Goal: Use online tool/utility: Utilize a website feature to perform a specific function

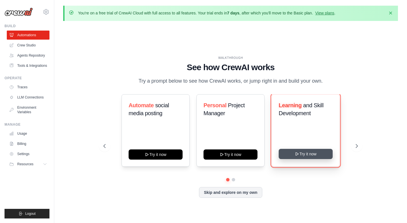
click at [294, 157] on button "Try it now" at bounding box center [306, 154] width 54 height 10
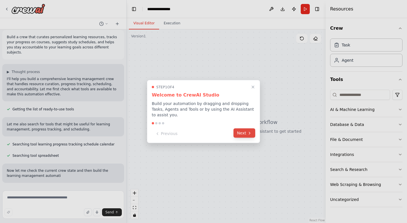
scroll to position [9, 0]
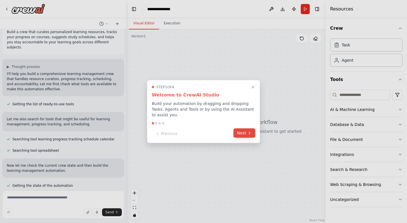
click at [248, 133] on icon at bounding box center [249, 133] width 5 height 5
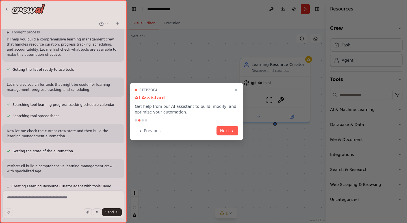
scroll to position [49, 0]
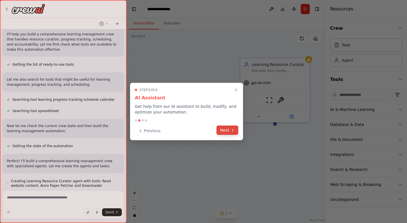
click at [232, 129] on icon at bounding box center [232, 130] width 5 height 5
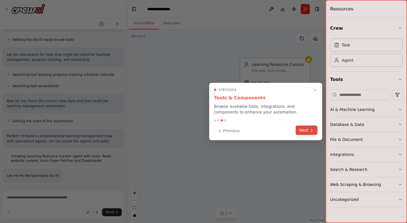
scroll to position [79, 0]
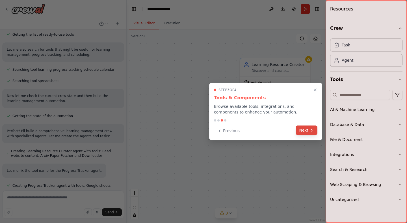
click at [309, 131] on button "Next" at bounding box center [307, 130] width 22 height 9
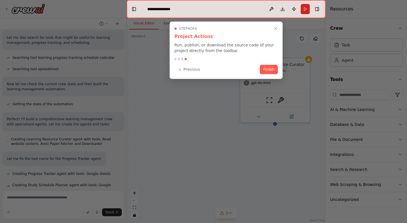
scroll to position [94, 0]
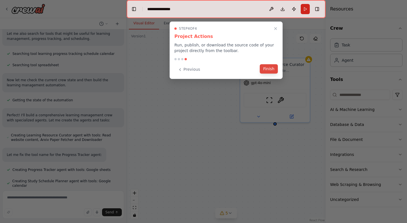
click at [272, 70] on button "Finish" at bounding box center [269, 68] width 18 height 9
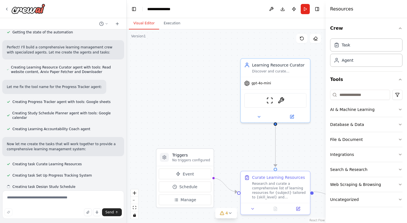
scroll to position [163, 0]
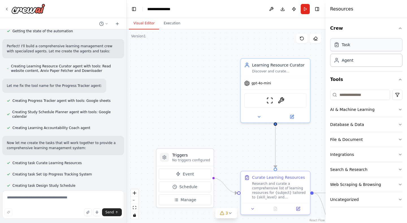
click at [351, 48] on div "Task" at bounding box center [366, 44] width 72 height 13
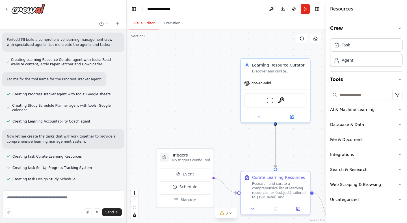
scroll to position [175, 0]
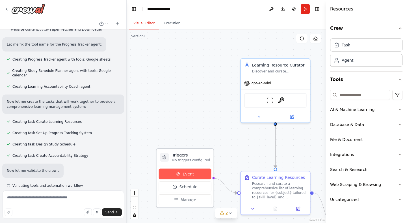
click at [192, 175] on span "Event" at bounding box center [188, 174] width 11 height 6
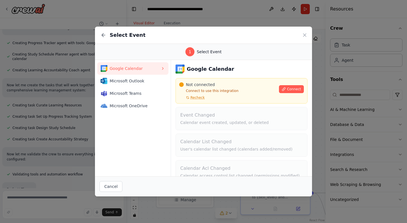
scroll to position [223, 0]
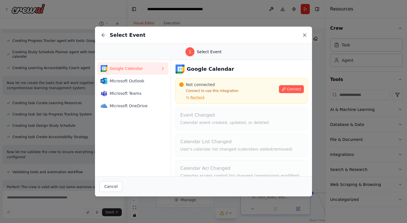
click at [303, 35] on icon at bounding box center [305, 35] width 6 height 6
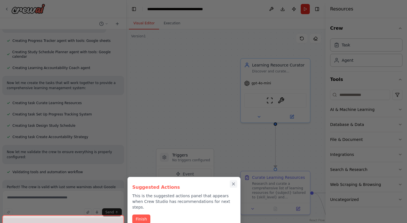
click at [233, 185] on icon "Close walkthrough" at bounding box center [233, 183] width 5 height 5
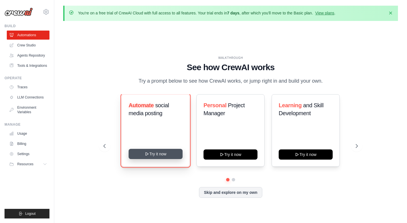
click at [171, 156] on button "Try it now" at bounding box center [156, 154] width 54 height 10
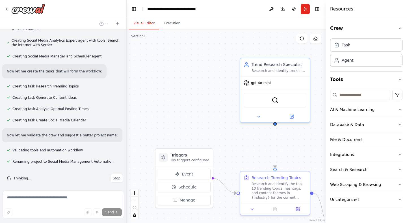
scroll to position [260, 0]
